Goal: Information Seeking & Learning: Learn about a topic

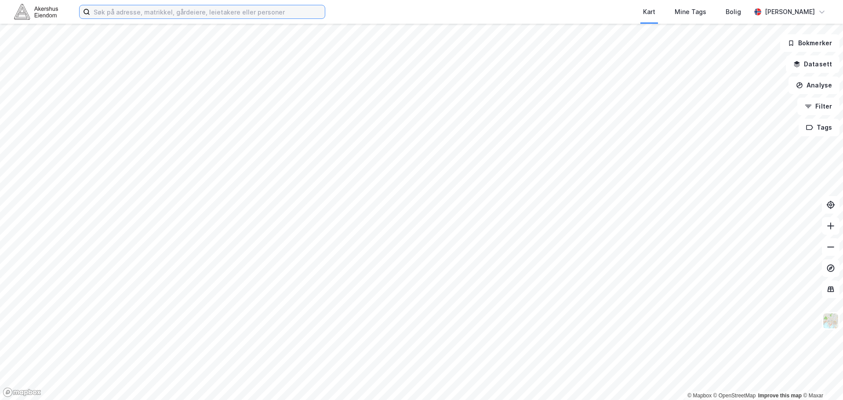
click at [105, 13] on input at bounding box center [207, 11] width 235 height 13
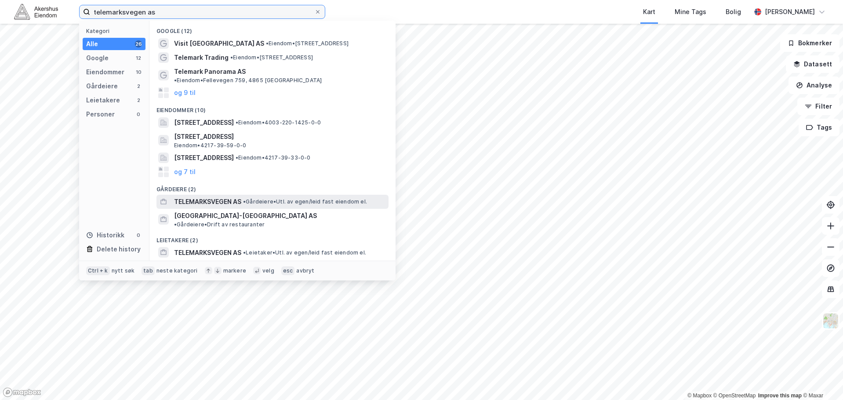
type input "telemarksvegen as"
click at [221, 196] on span "TELEMARKSVEGEN AS" at bounding box center [207, 201] width 67 height 11
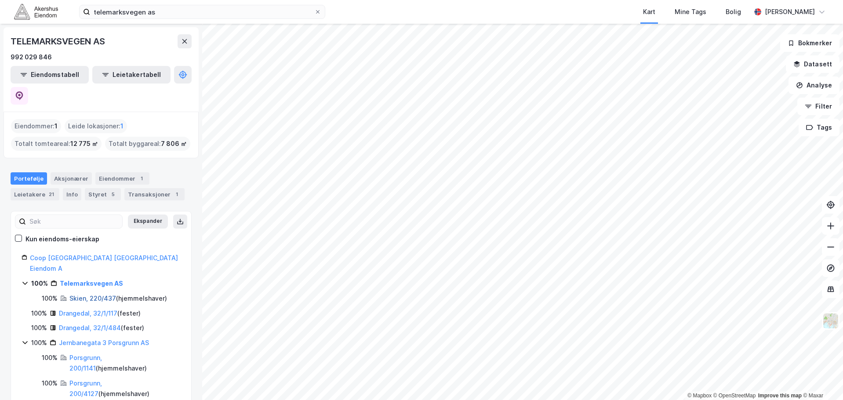
click at [90, 294] on link "Skien, 220/437" at bounding box center [92, 297] width 47 height 7
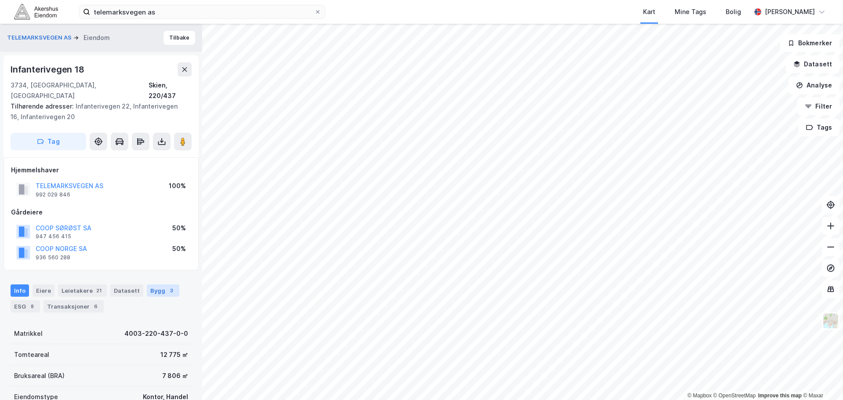
click at [157, 284] on div "Bygg 3" at bounding box center [163, 290] width 33 height 12
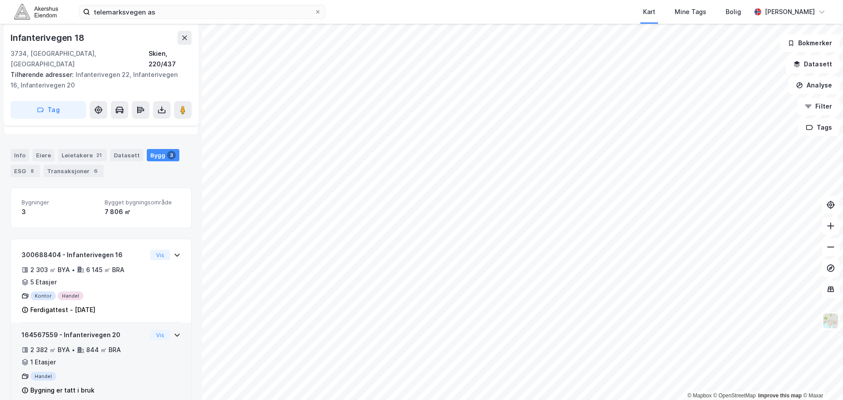
scroll to position [134, 0]
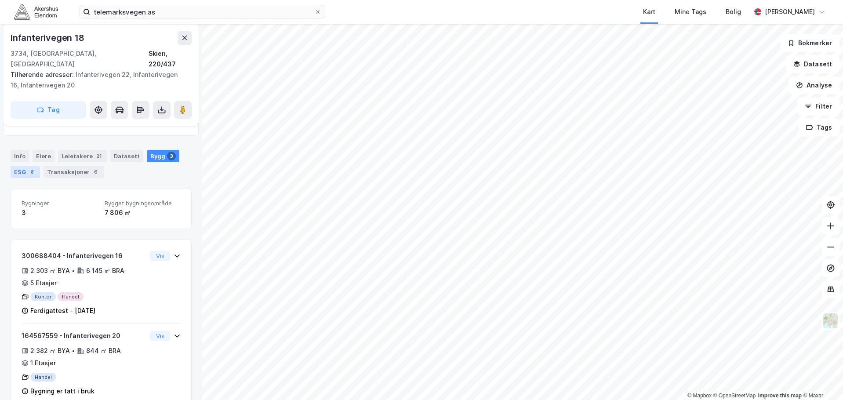
click at [28, 167] on div "8" at bounding box center [32, 171] width 9 height 9
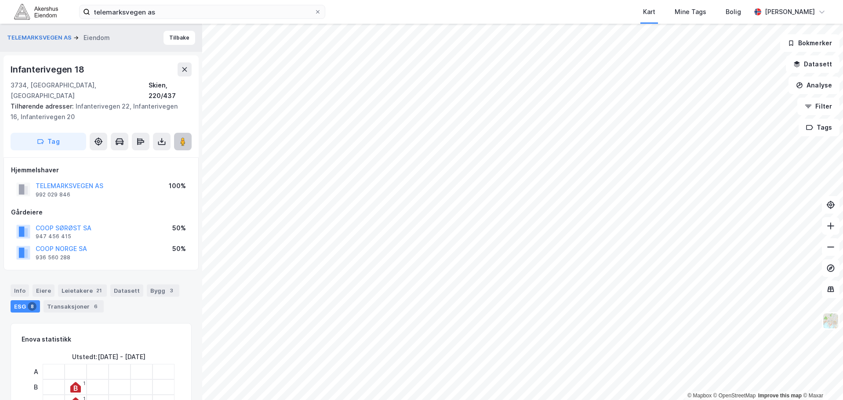
click at [182, 137] on image at bounding box center [182, 141] width 5 height 9
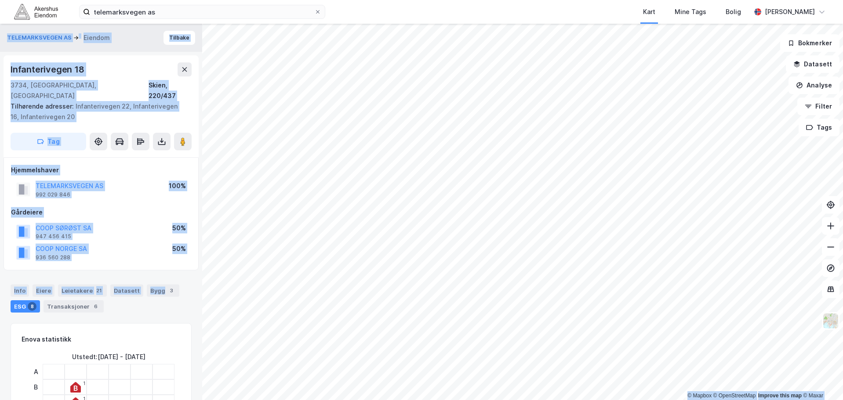
click at [424, 270] on div "© Mapbox © OpenStreetMap Improve this map © Maxar TELEMARKSVEGEN AS Eiendom Til…" at bounding box center [421, 212] width 843 height 376
click at [181, 137] on image at bounding box center [182, 141] width 5 height 9
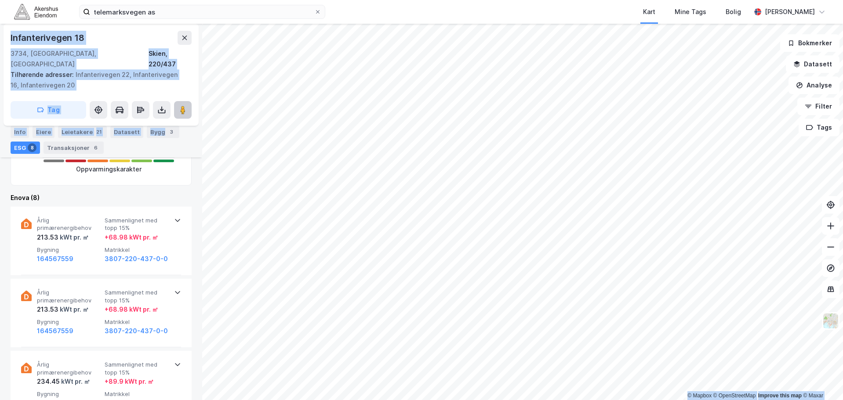
click at [189, 101] on button at bounding box center [183, 110] width 18 height 18
